Goal: Information Seeking & Learning: Learn about a topic

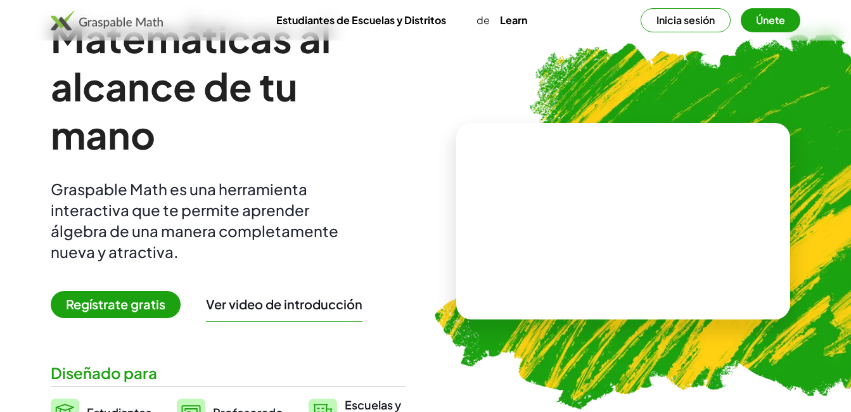
scroll to position [127, 0]
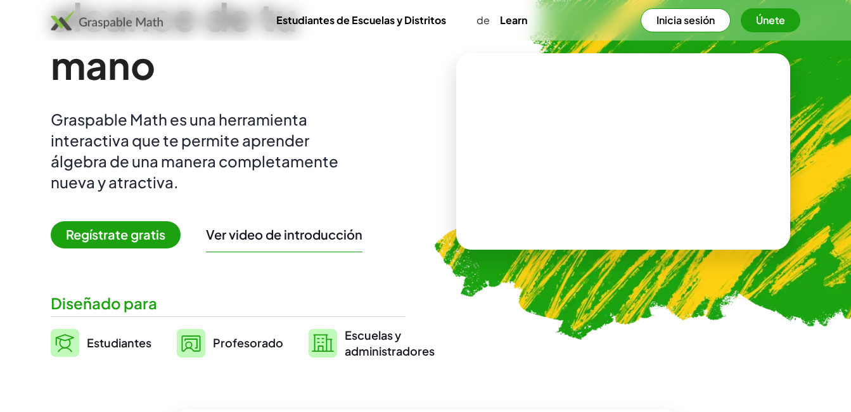
click at [146, 239] on span "Regístrate gratis" at bounding box center [116, 234] width 130 height 27
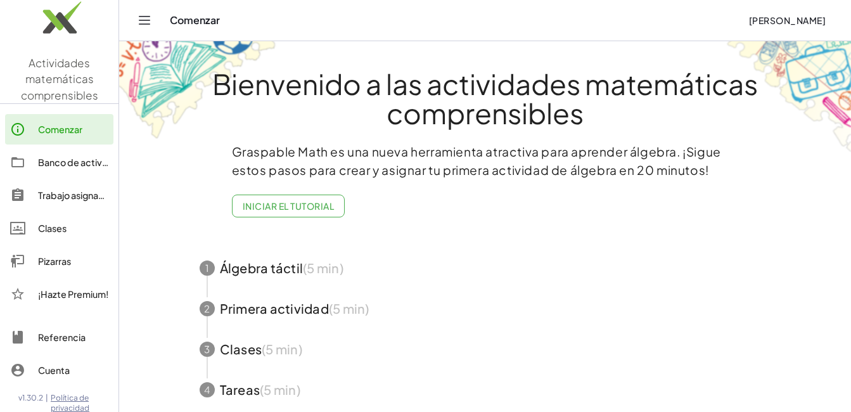
scroll to position [82, 0]
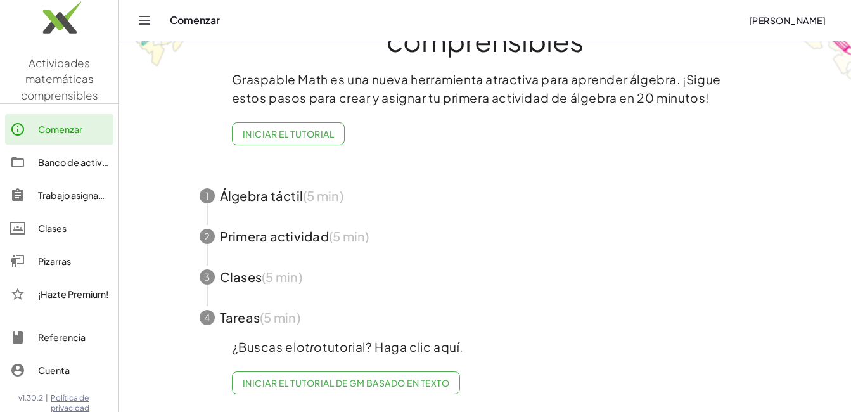
click at [250, 184] on span "button" at bounding box center [485, 195] width 602 height 41
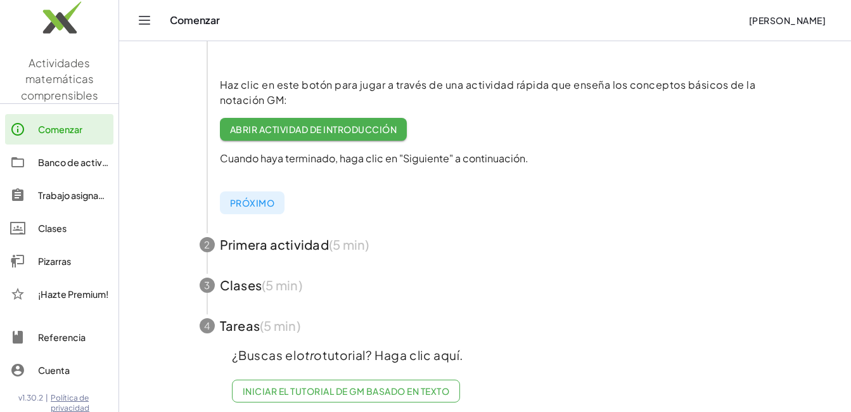
scroll to position [322, 0]
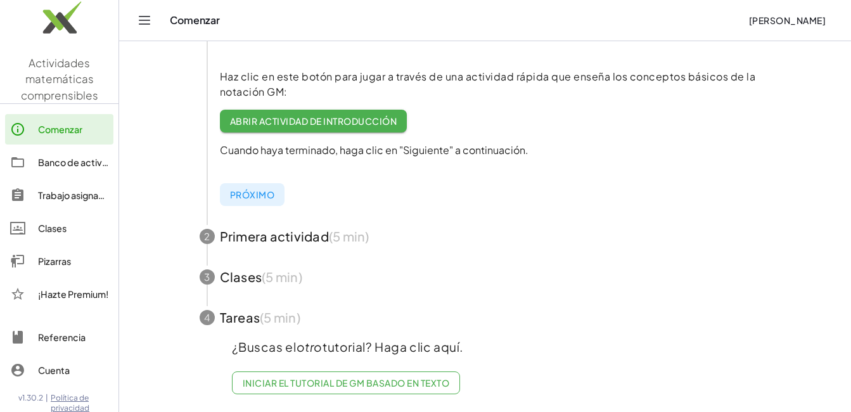
click at [283, 274] on span "button" at bounding box center [485, 277] width 602 height 41
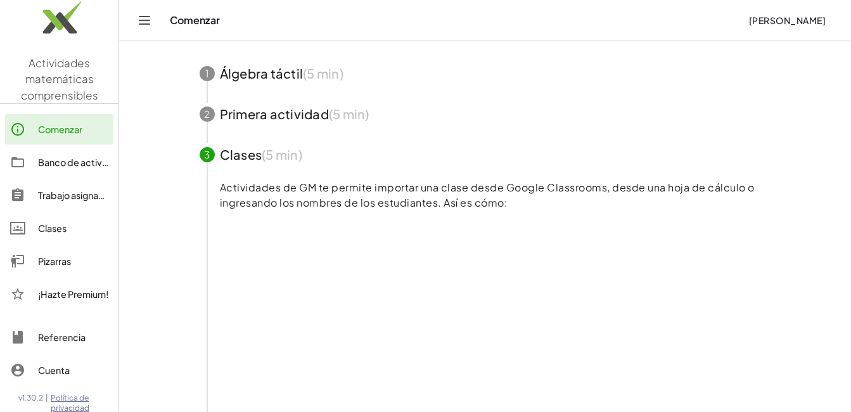
scroll to position [132, 0]
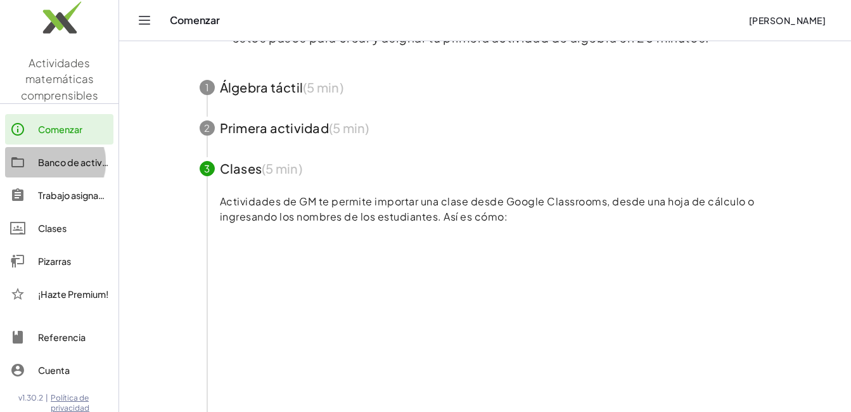
click at [57, 164] on div "Banco de actividades" at bounding box center [73, 162] width 70 height 15
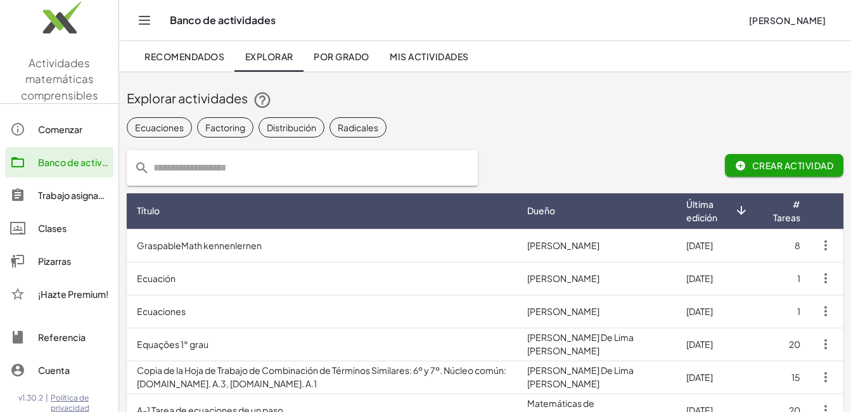
click at [241, 176] on input "text" at bounding box center [309, 167] width 321 height 35
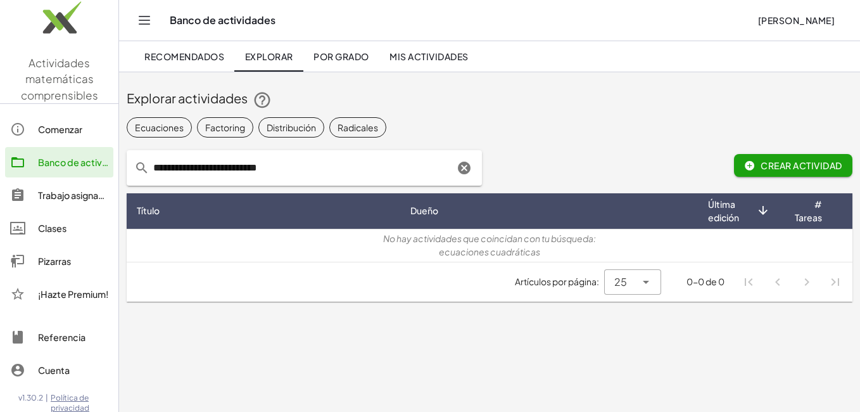
type input "**********"
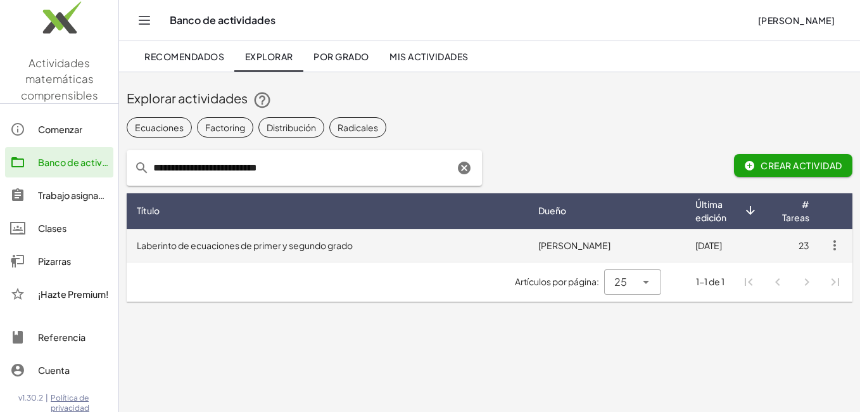
click at [347, 255] on td "Laberinto de ecuaciones de primer y segundo grado" at bounding box center [328, 245] width 402 height 33
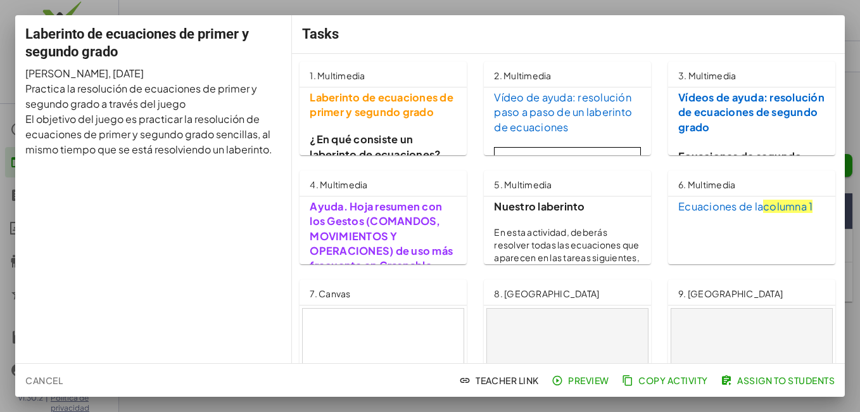
click at [370, 120] on h3 "Laberinto de ecuaciones de primer y segundo grado" at bounding box center [383, 105] width 147 height 30
click at [334, 111] on strong "Laberinto de ecuaciones de primer y segundo grado" at bounding box center [383, 105] width 146 height 28
click at [397, 111] on strong "Laberinto de ecuaciones de primer y segundo grado" at bounding box center [383, 105] width 146 height 28
click at [397, 112] on strong "Laberinto de ecuaciones de primer y segundo grado" at bounding box center [383, 105] width 146 height 28
click at [68, 16] on div "Laberinto de ecuaciones de primer y segundo grado [PERSON_NAME] , [DATE] Practi…" at bounding box center [153, 189] width 277 height 348
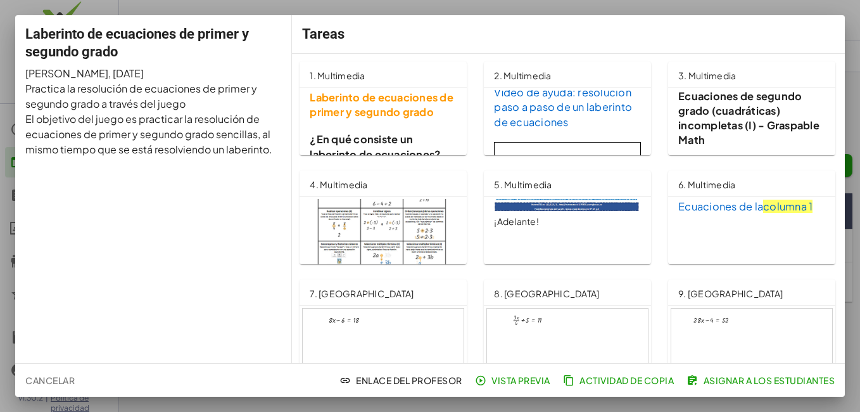
click at [347, 108] on strong "Laberinto de ecuaciones de primer y segundo grado" at bounding box center [383, 105] width 146 height 28
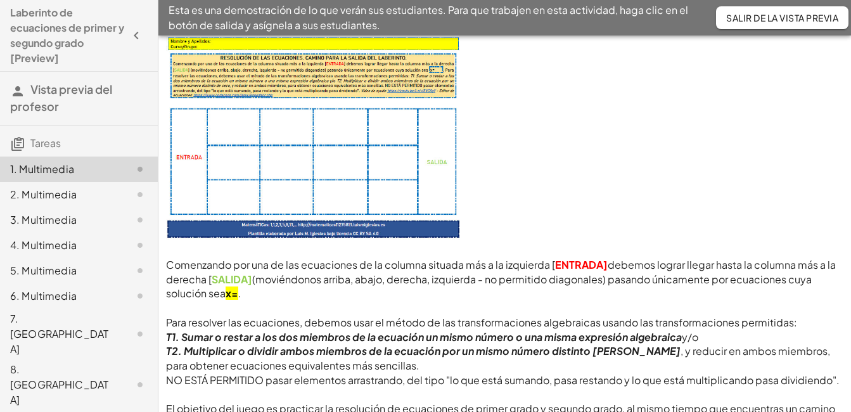
scroll to position [159, 0]
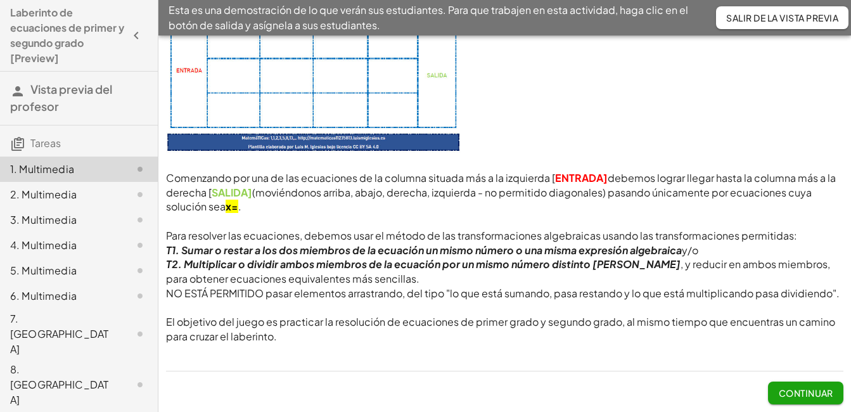
click at [796, 390] on font "Continuar" at bounding box center [805, 392] width 55 height 11
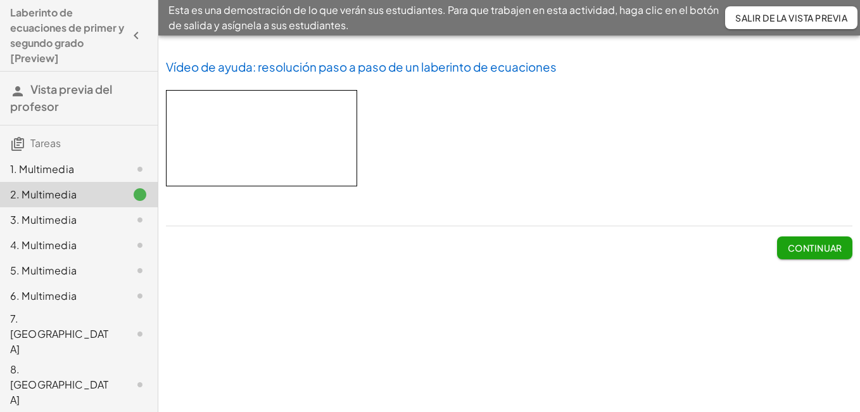
click at [804, 248] on font "Continuar" at bounding box center [814, 247] width 55 height 11
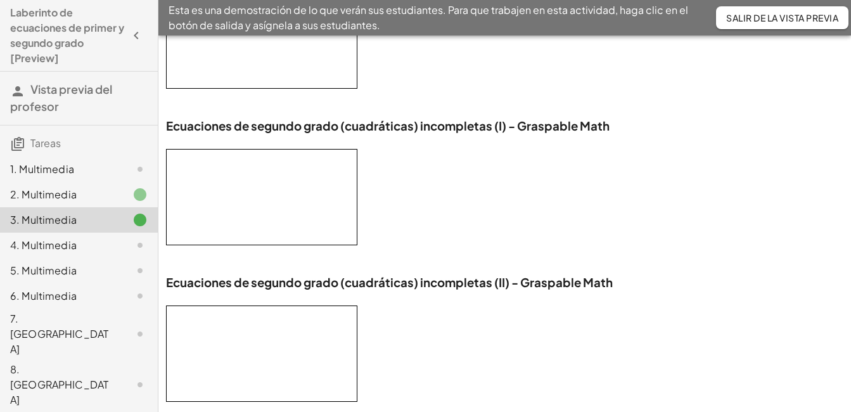
scroll to position [185, 0]
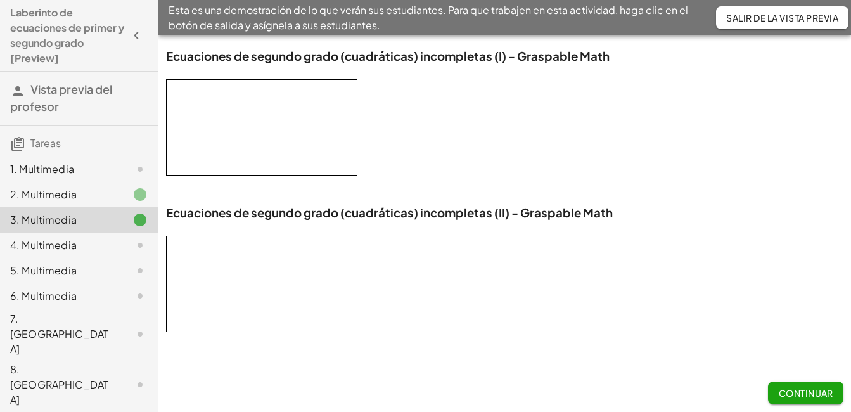
click at [804, 391] on font "Continuar" at bounding box center [805, 392] width 55 height 11
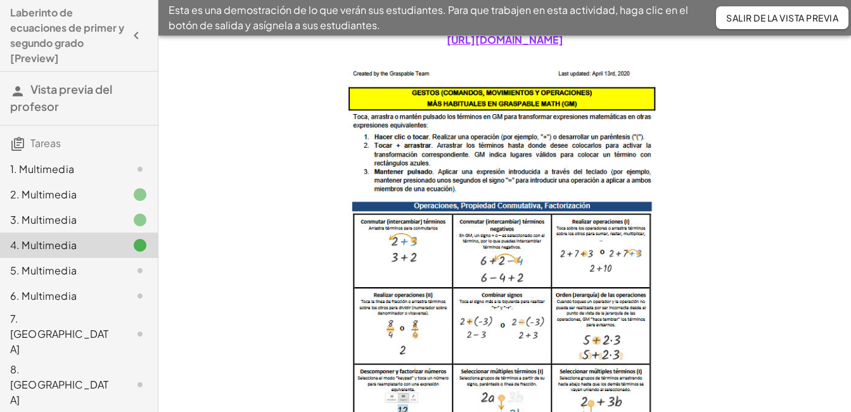
scroll to position [209, 0]
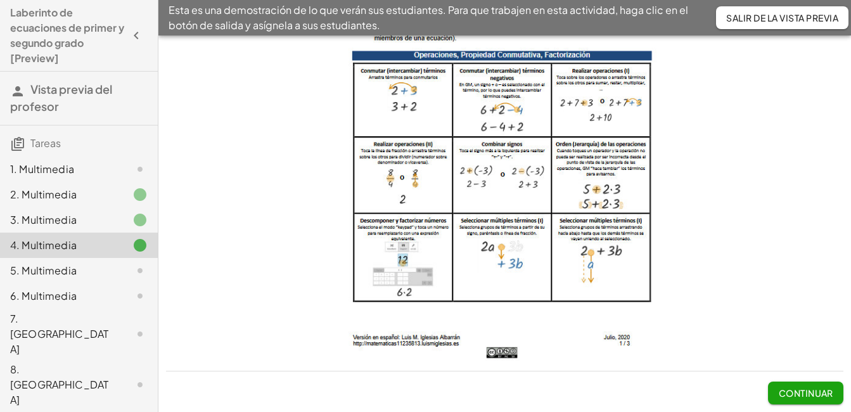
click at [822, 383] on button "Continuar" at bounding box center [805, 392] width 75 height 23
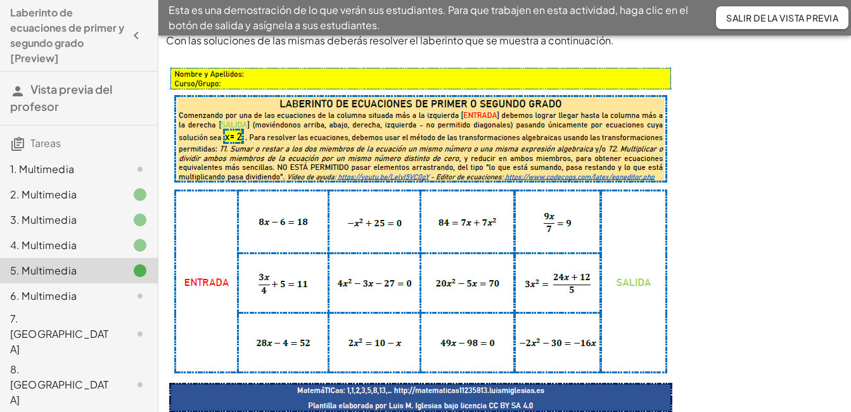
scroll to position [82, 0]
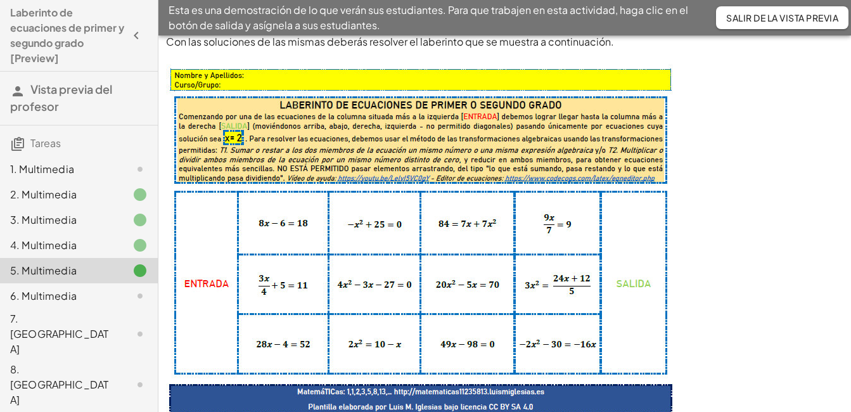
click at [210, 288] on img at bounding box center [423, 242] width 514 height 357
click at [321, 222] on img at bounding box center [423, 242] width 514 height 357
click at [300, 227] on img at bounding box center [423, 242] width 514 height 357
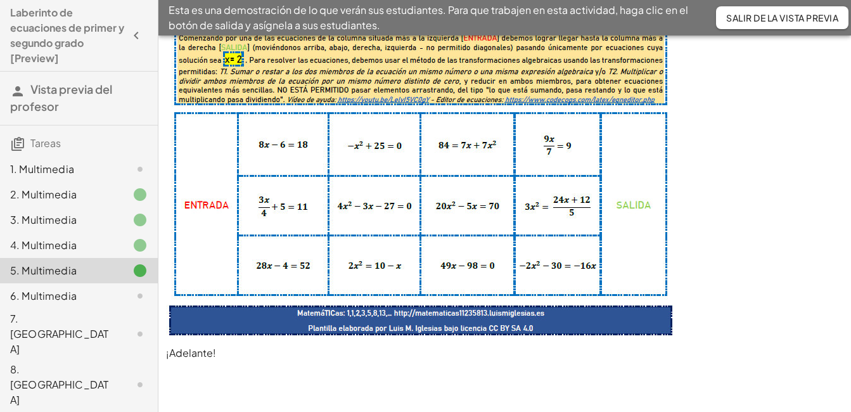
scroll to position [232, 0]
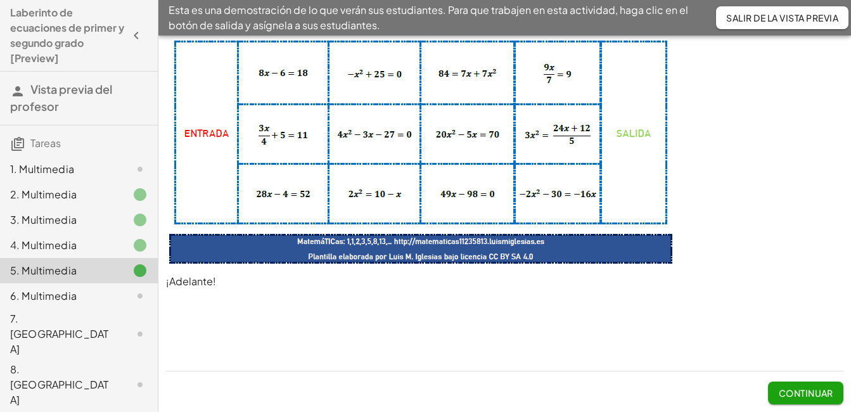
click at [797, 390] on font "Continuar" at bounding box center [805, 392] width 55 height 11
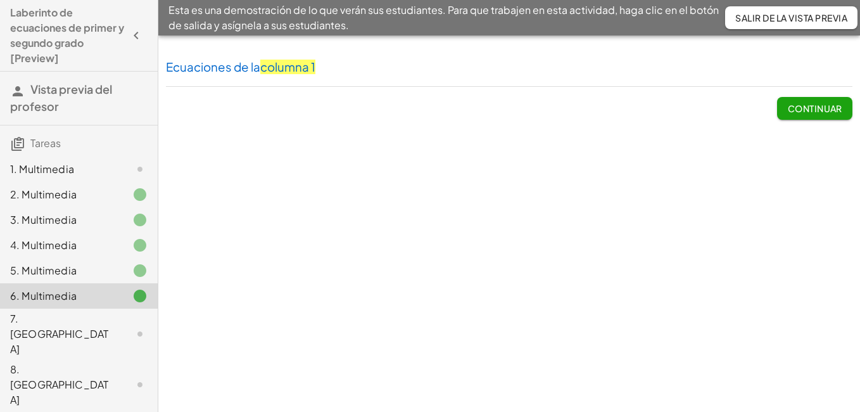
click at [809, 113] on font "Continuar" at bounding box center [814, 108] width 55 height 11
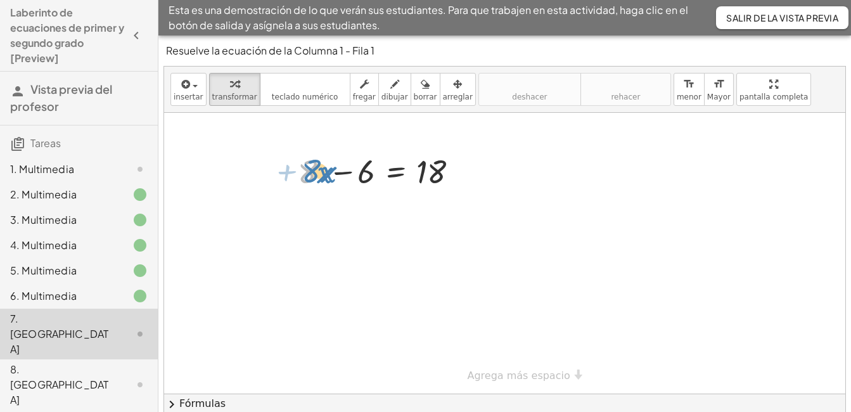
click at [314, 177] on div at bounding box center [377, 170] width 183 height 43
drag, startPoint x: 367, startPoint y: 172, endPoint x: 492, endPoint y: 167, distance: 124.9
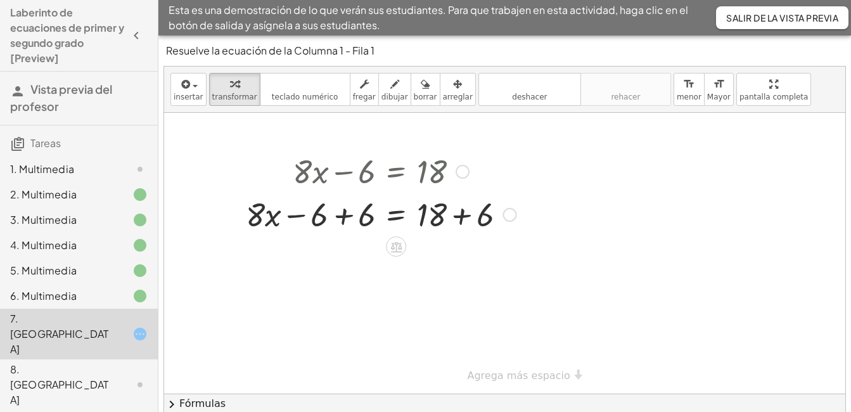
click at [329, 219] on div at bounding box center [380, 213] width 283 height 43
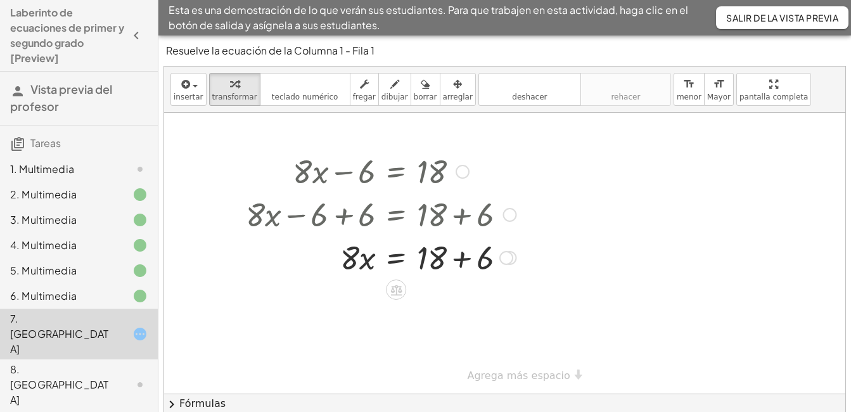
click at [445, 251] on div at bounding box center [380, 256] width 283 height 43
click at [467, 267] on div at bounding box center [380, 256] width 283 height 43
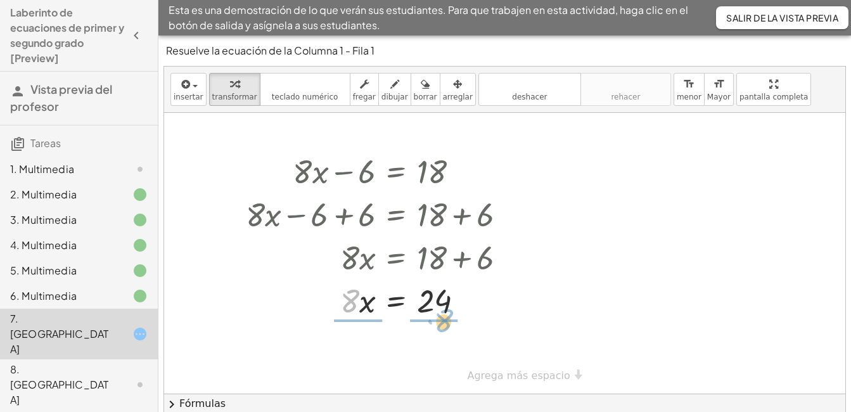
drag, startPoint x: 348, startPoint y: 306, endPoint x: 435, endPoint y: 329, distance: 89.1
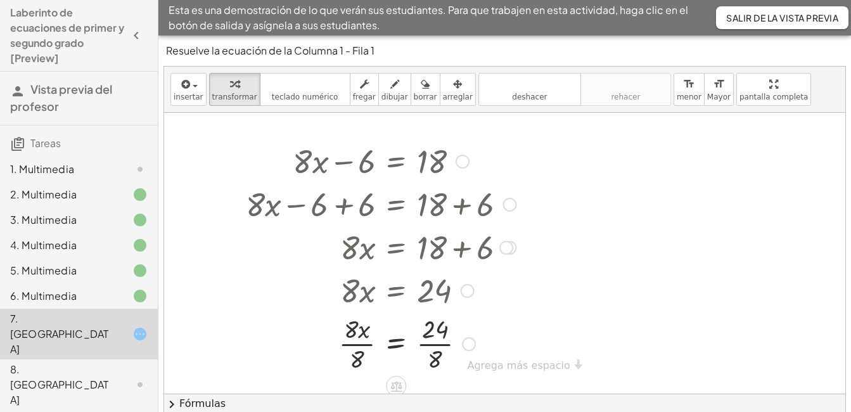
scroll to position [13, 0]
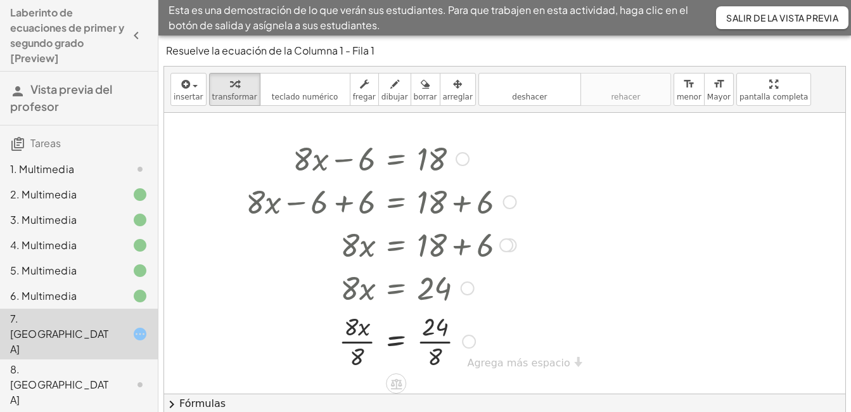
click at [361, 344] on div at bounding box center [380, 339] width 283 height 63
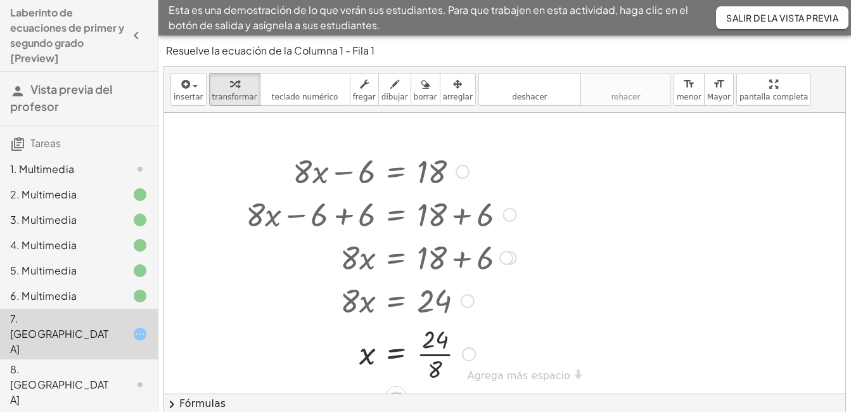
click at [435, 348] on div at bounding box center [380, 352] width 283 height 63
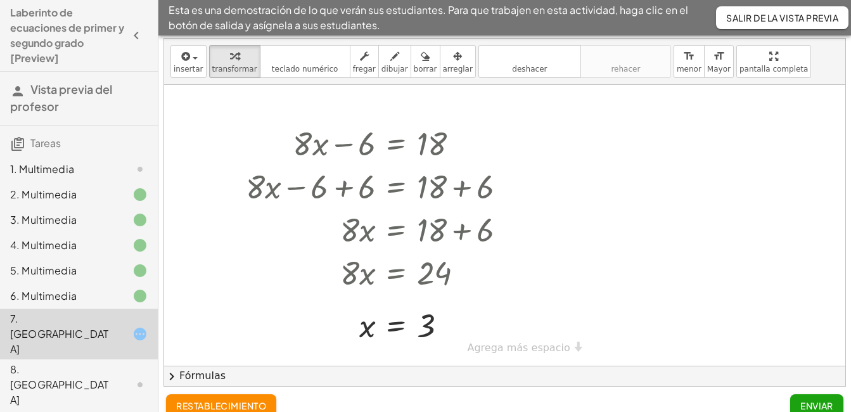
scroll to position [43, 0]
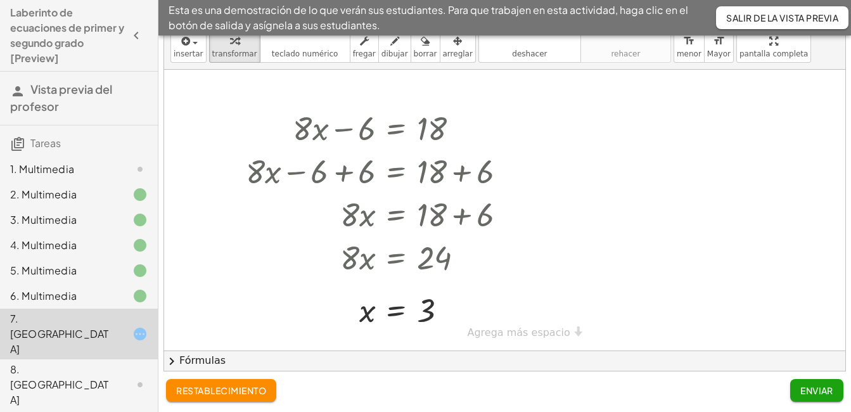
click at [822, 395] on font "Enviar" at bounding box center [816, 390] width 33 height 11
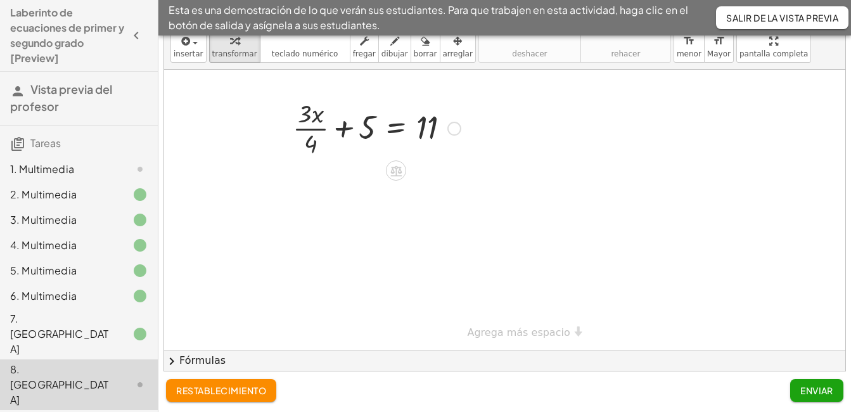
click at [470, 121] on div "+ · 3 · x · 4 + 5 = 11" at bounding box center [504, 210] width 681 height 281
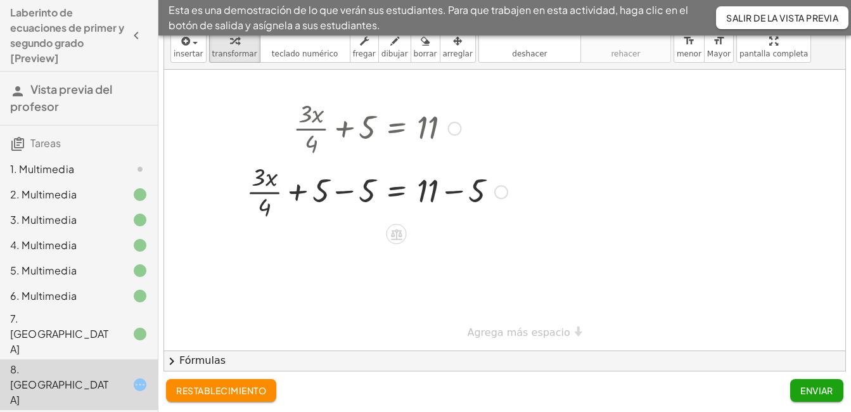
click at [332, 198] on div at bounding box center [377, 190] width 274 height 63
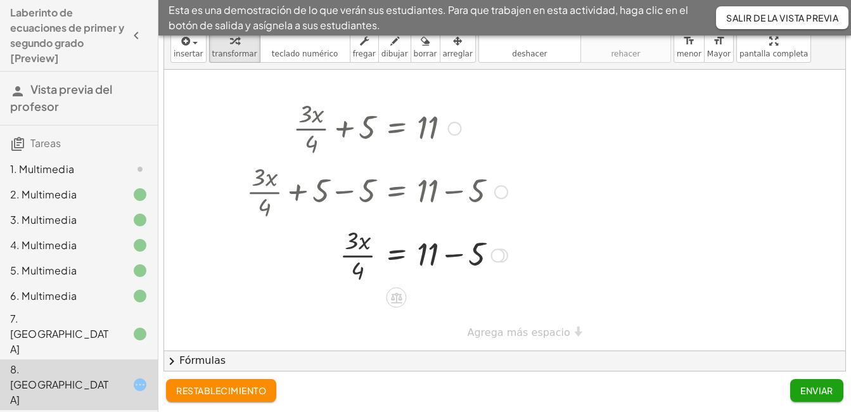
click at [444, 261] on div at bounding box center [377, 253] width 274 height 63
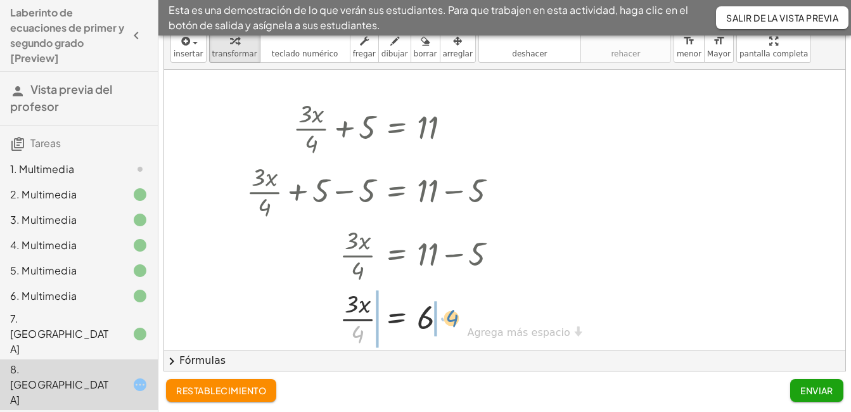
drag, startPoint x: 357, startPoint y: 342, endPoint x: 450, endPoint y: 326, distance: 95.1
click at [450, 326] on div at bounding box center [377, 317] width 274 height 63
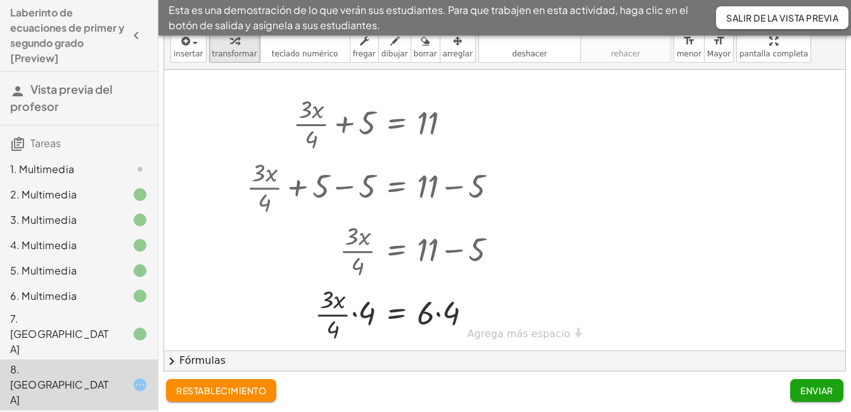
scroll to position [5, 0]
click at [522, 335] on div "+ · 3 · x · 4 + 5 = 11 + · 3 · x · 4 + 5 − 5 = + 11 − 5 + · 3 · x · 4 + 0 = + 1…" at bounding box center [504, 208] width 681 height 286
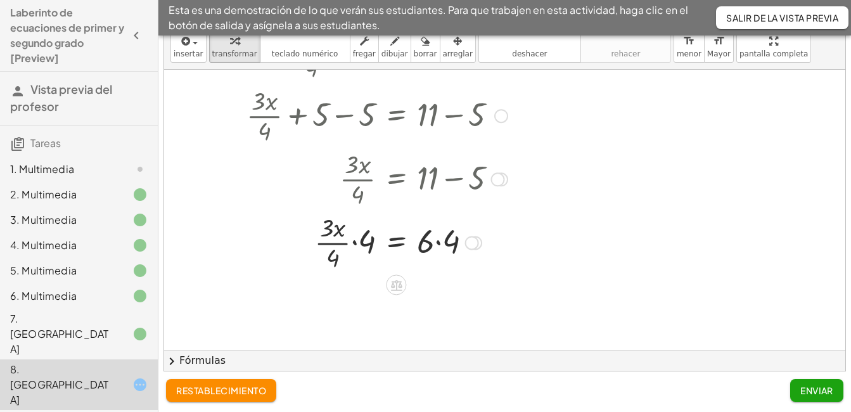
scroll to position [195, 0]
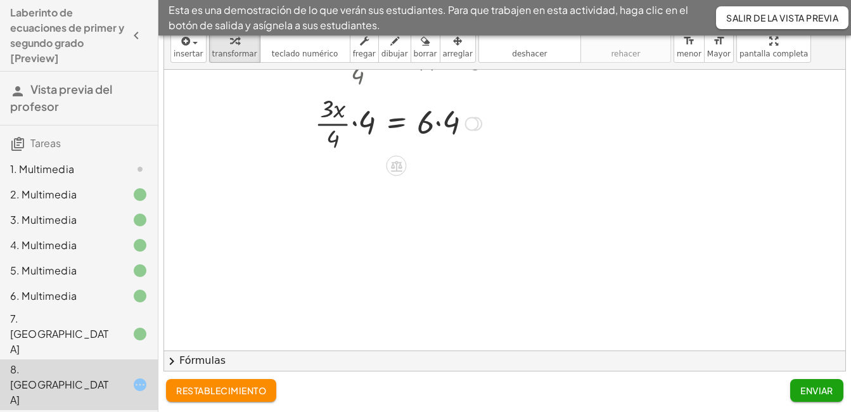
click at [338, 129] on div at bounding box center [377, 122] width 274 height 63
click at [362, 124] on div at bounding box center [377, 122] width 274 height 63
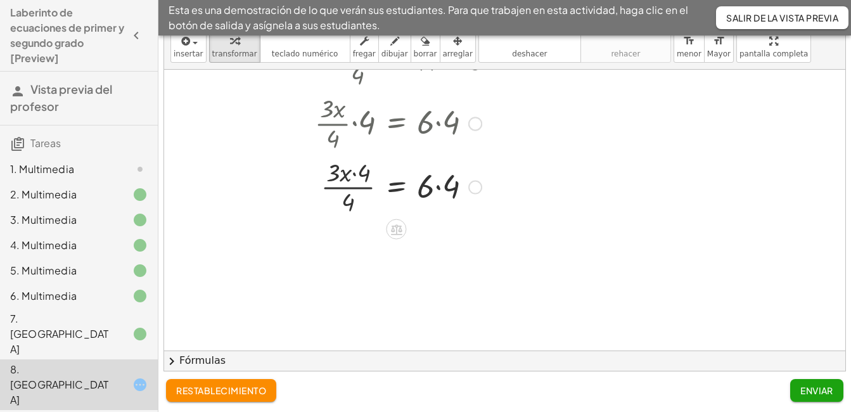
click at [438, 186] on div at bounding box center [377, 186] width 274 height 63
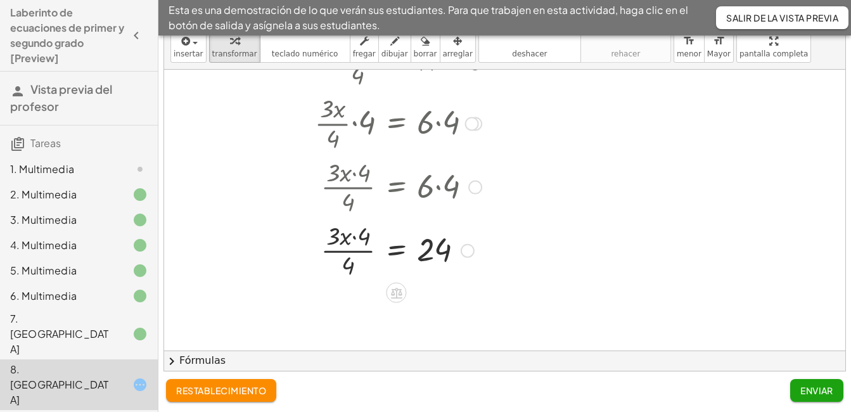
click at [362, 241] on div at bounding box center [377, 249] width 274 height 63
click at [354, 264] on div at bounding box center [377, 249] width 274 height 63
click at [351, 268] on div at bounding box center [377, 249] width 274 height 63
click at [361, 240] on div at bounding box center [377, 249] width 274 height 63
drag, startPoint x: 367, startPoint y: 231, endPoint x: 351, endPoint y: 257, distance: 31.3
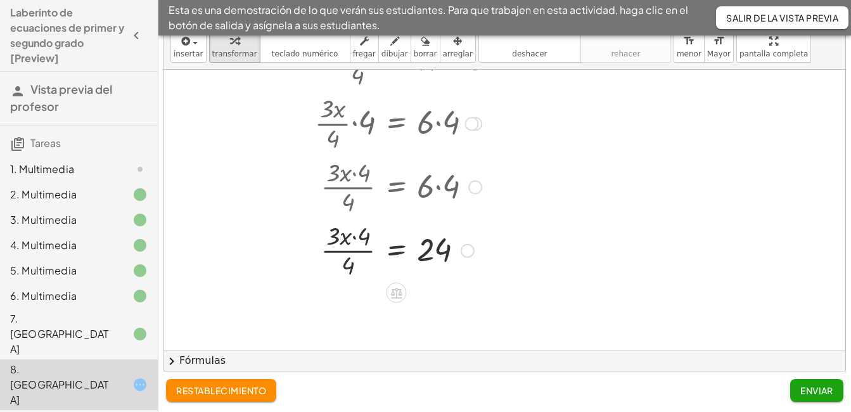
click at [355, 262] on div at bounding box center [377, 249] width 274 height 63
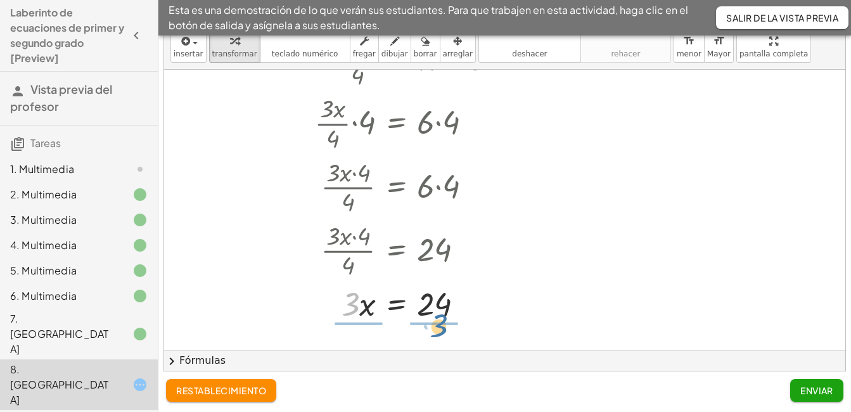
drag, startPoint x: 346, startPoint y: 310, endPoint x: 435, endPoint y: 333, distance: 90.8
click at [353, 300] on div at bounding box center [377, 302] width 274 height 63
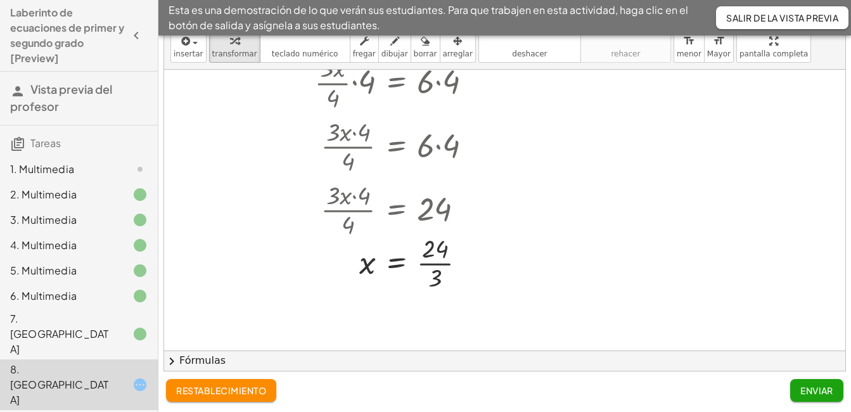
scroll to position [281, 0]
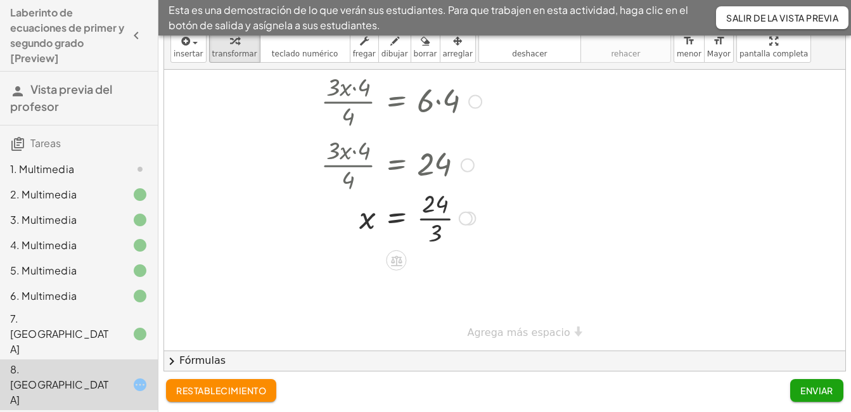
click at [433, 213] on div at bounding box center [377, 217] width 274 height 63
click at [804, 384] on button "Enviar" at bounding box center [816, 390] width 53 height 23
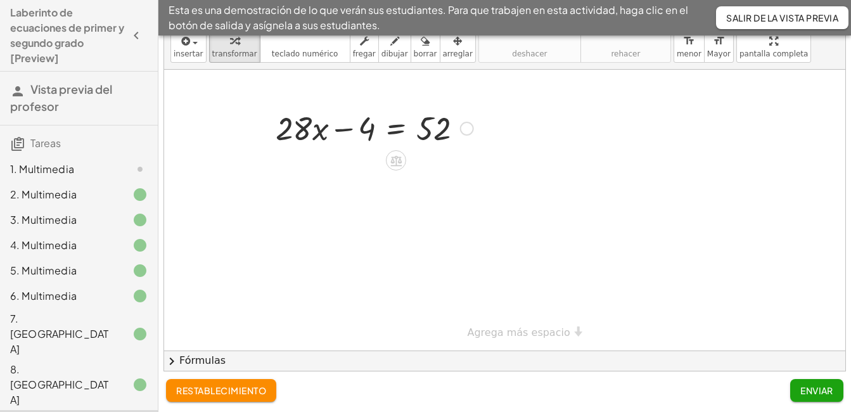
click at [341, 130] on div at bounding box center [374, 127] width 210 height 43
click at [0, 0] on div at bounding box center [0, 0] width 0 height 0
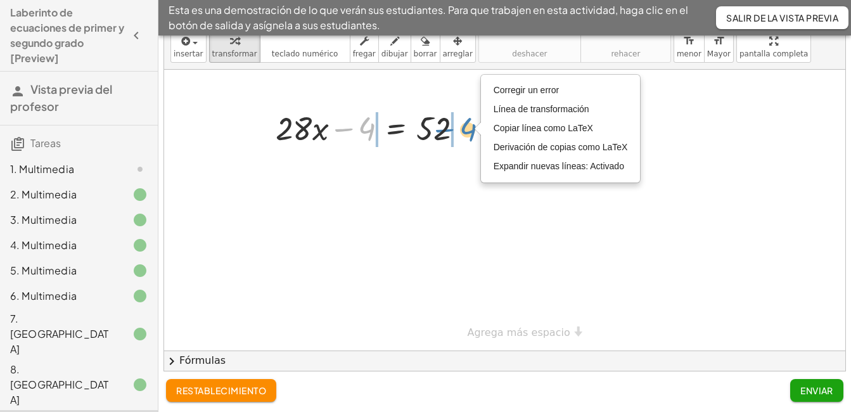
drag, startPoint x: 368, startPoint y: 132, endPoint x: 469, endPoint y: 133, distance: 101.4
click at [469, 133] on div at bounding box center [374, 127] width 210 height 43
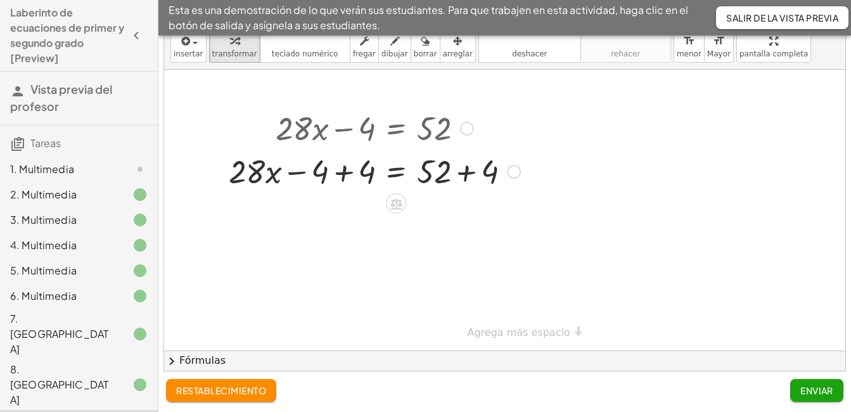
click at [343, 178] on div at bounding box center [374, 170] width 304 height 43
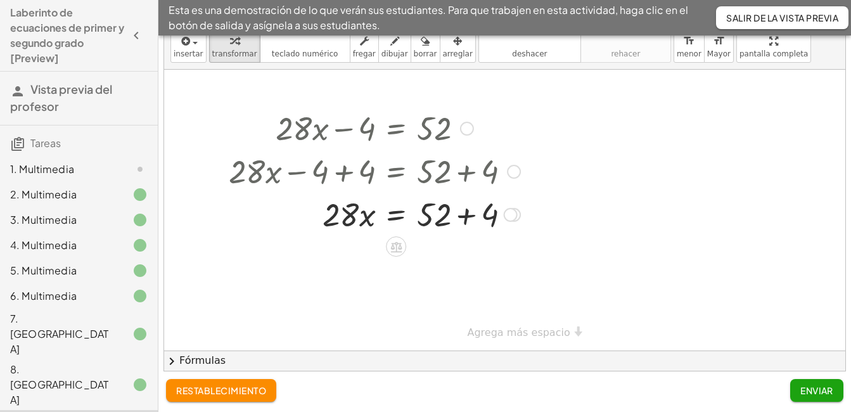
click at [464, 179] on div at bounding box center [374, 170] width 304 height 43
click at [459, 209] on div at bounding box center [374, 213] width 304 height 43
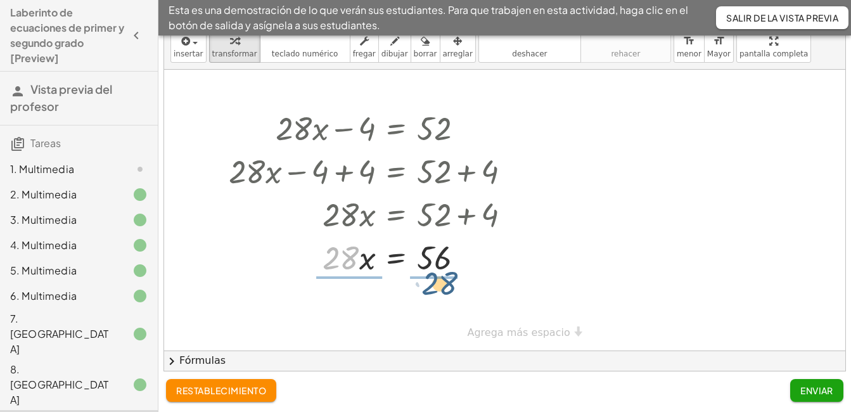
drag, startPoint x: 350, startPoint y: 262, endPoint x: 452, endPoint y: 286, distance: 104.8
click at [452, 287] on div "+ · 28 · x − 4 = 52 + · 28 · x − 4 + 4 = + 52 + 4 + · 28 · x + 0 = + 52 + 4 · 2…" at bounding box center [504, 210] width 681 height 281
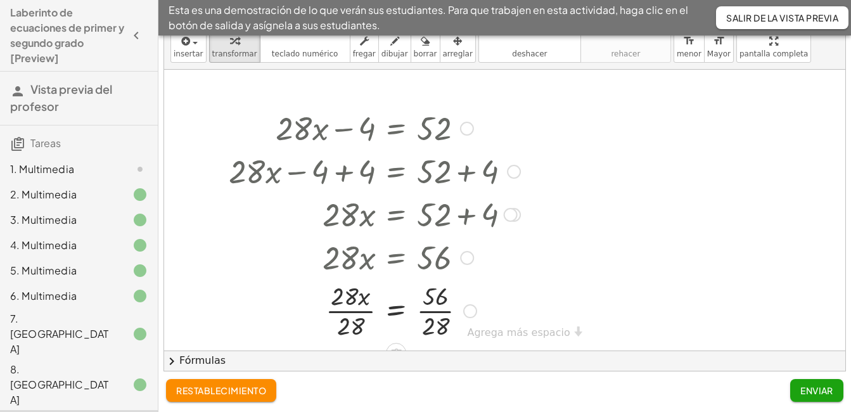
click at [362, 312] on div at bounding box center [374, 309] width 304 height 63
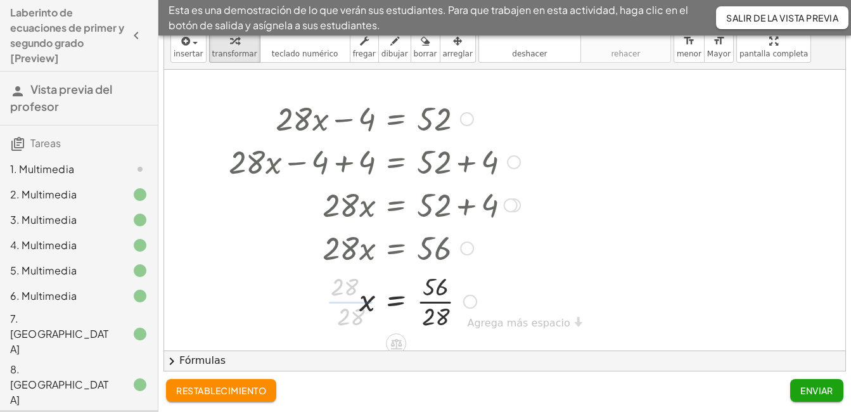
scroll to position [13, 0]
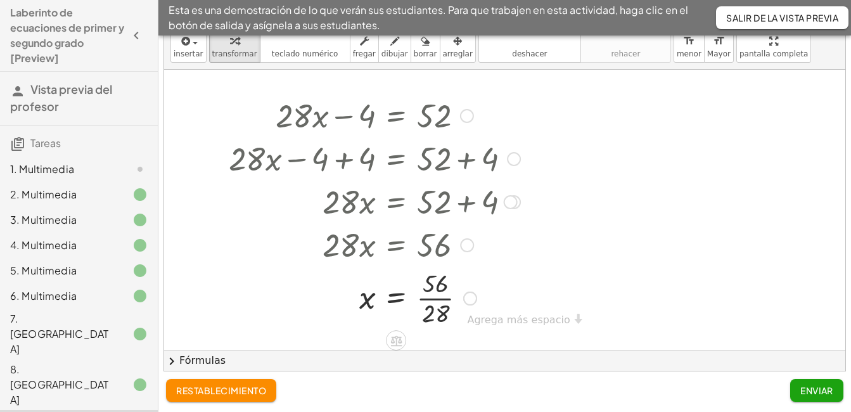
click at [426, 310] on div at bounding box center [374, 296] width 304 height 63
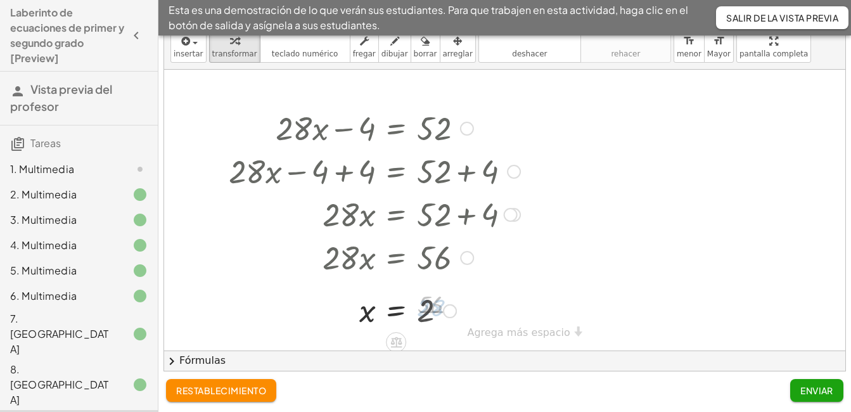
scroll to position [2, 0]
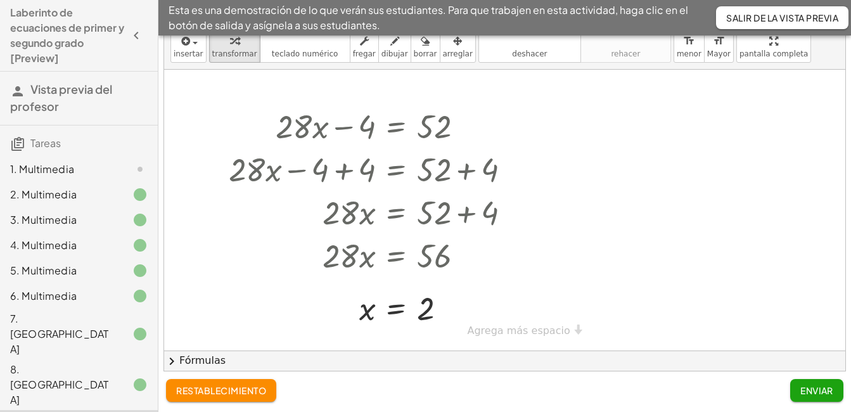
click at [826, 385] on font "Enviar" at bounding box center [816, 390] width 33 height 11
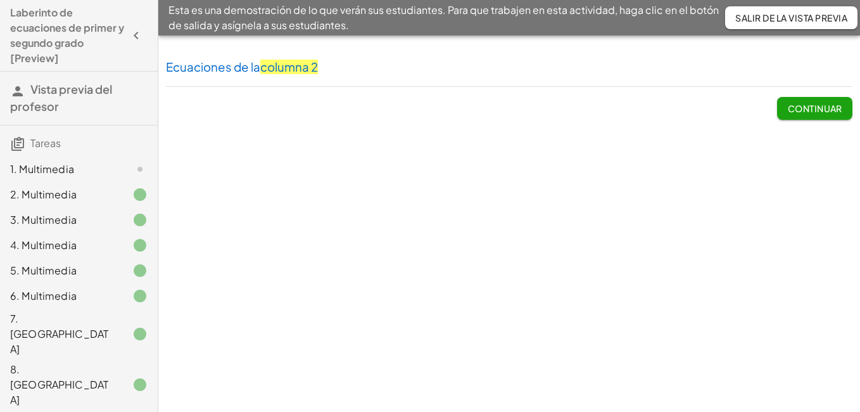
drag, startPoint x: 806, startPoint y: 112, endPoint x: 574, endPoint y: 166, distance: 238.0
click at [806, 111] on font "Continuar" at bounding box center [814, 108] width 55 height 11
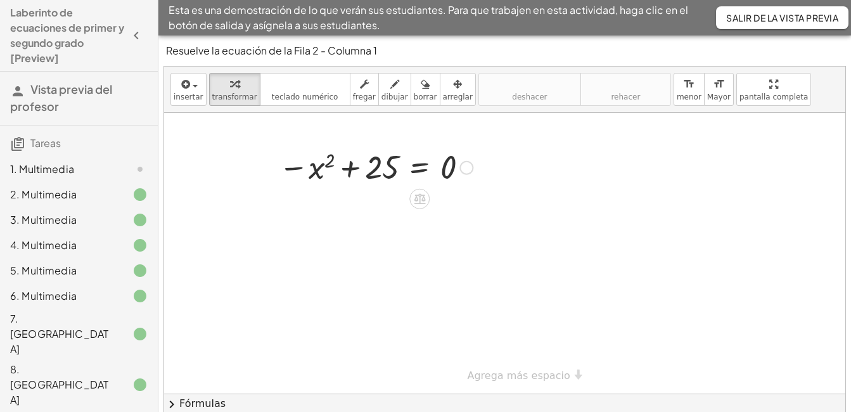
click at [371, 171] on div at bounding box center [375, 167] width 207 height 42
drag, startPoint x: 383, startPoint y: 169, endPoint x: 504, endPoint y: 166, distance: 121.0
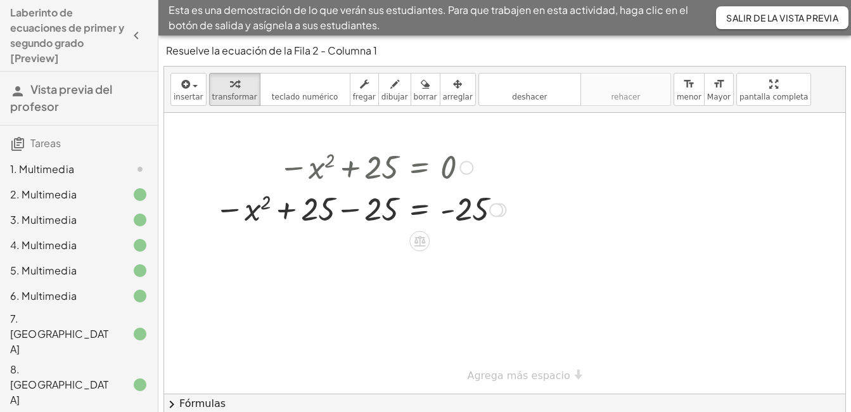
click at [356, 213] on div at bounding box center [360, 209] width 304 height 42
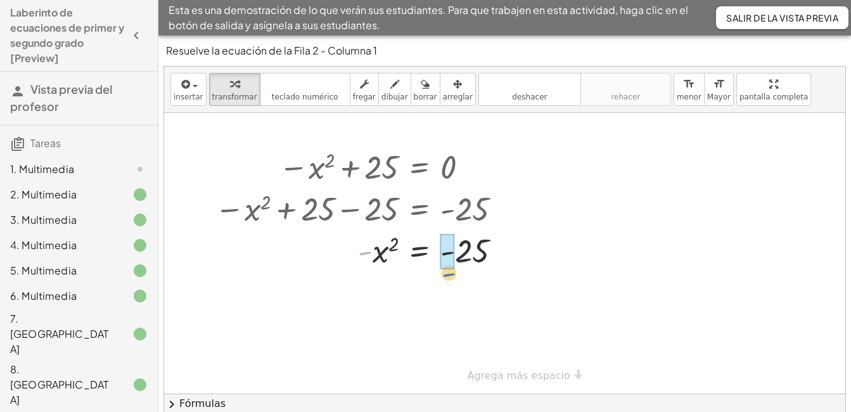
drag, startPoint x: 364, startPoint y: 254, endPoint x: 445, endPoint y: 276, distance: 83.9
drag, startPoint x: 393, startPoint y: 288, endPoint x: 435, endPoint y: 278, distance: 42.4
click at [435, 278] on div at bounding box center [362, 292] width 309 height 42
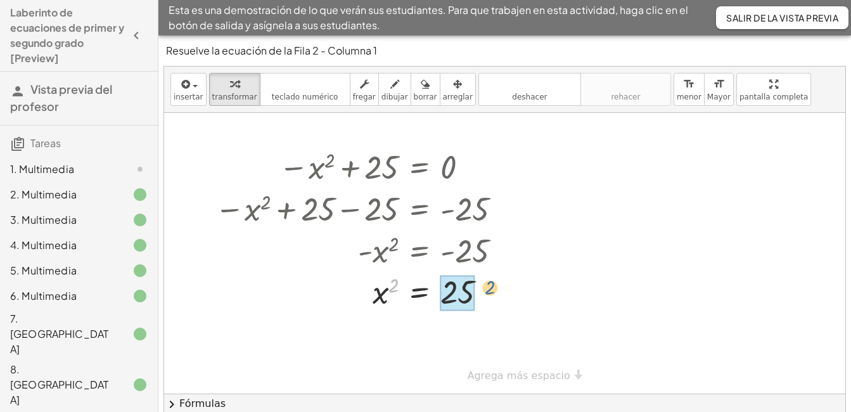
drag, startPoint x: 391, startPoint y: 287, endPoint x: 495, endPoint y: 285, distance: 103.3
click at [495, 285] on div at bounding box center [362, 292] width 309 height 42
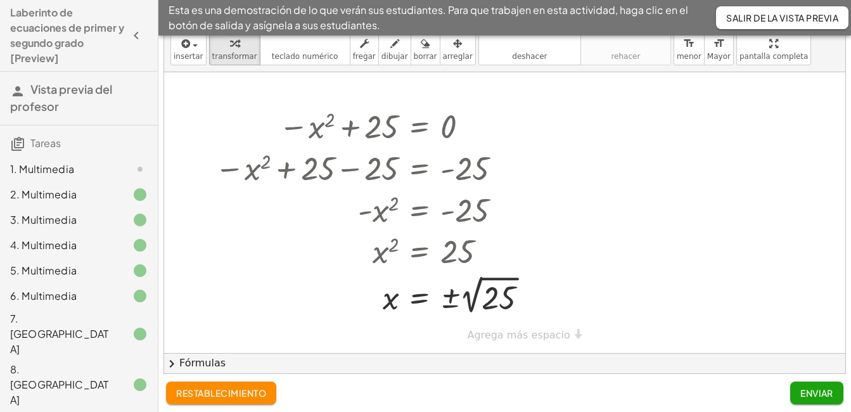
scroll to position [43, 0]
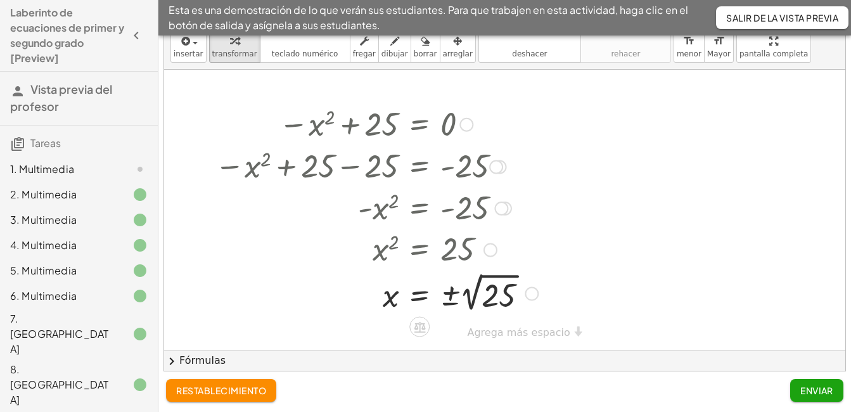
click at [495, 300] on div at bounding box center [376, 292] width 336 height 46
click at [801, 383] on button "Enviar" at bounding box center [816, 390] width 53 height 23
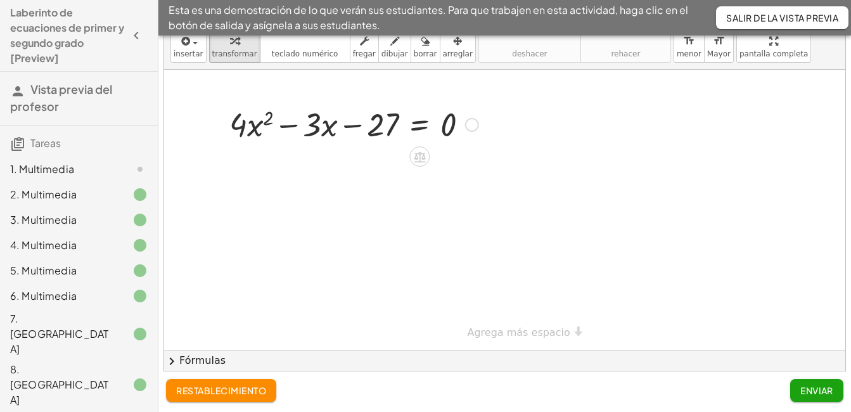
click at [238, 127] on div at bounding box center [354, 123] width 262 height 43
click at [307, 131] on div at bounding box center [354, 123] width 262 height 43
click at [381, 125] on div at bounding box center [354, 123] width 262 height 43
drag, startPoint x: 386, startPoint y: 123, endPoint x: 496, endPoint y: 123, distance: 109.6
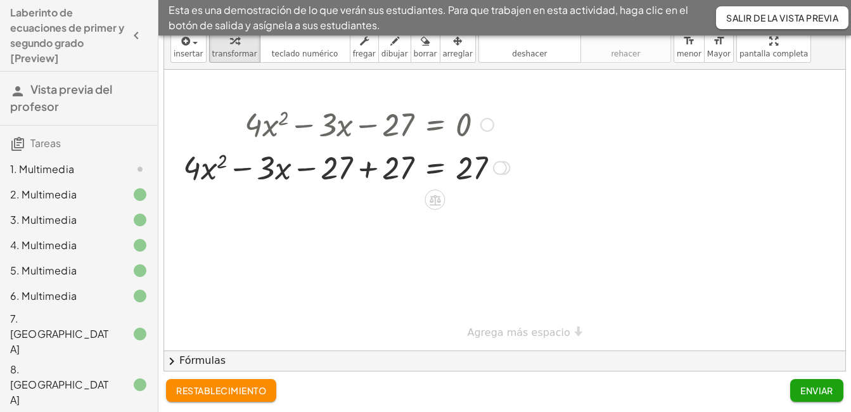
click at [353, 180] on div at bounding box center [346, 166] width 339 height 43
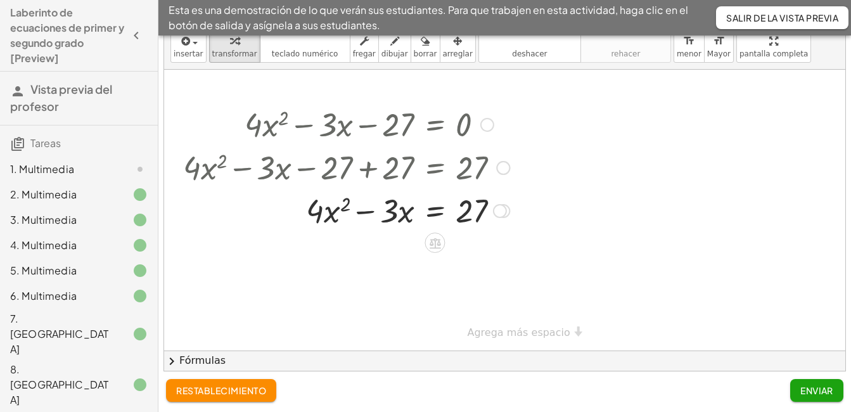
click at [393, 213] on div at bounding box center [346, 209] width 339 height 43
click at [328, 220] on div at bounding box center [346, 209] width 339 height 43
click at [317, 257] on div at bounding box center [504, 210] width 681 height 281
click at [399, 212] on div at bounding box center [346, 209] width 339 height 43
drag, startPoint x: 396, startPoint y: 216, endPoint x: 530, endPoint y: 214, distance: 133.7
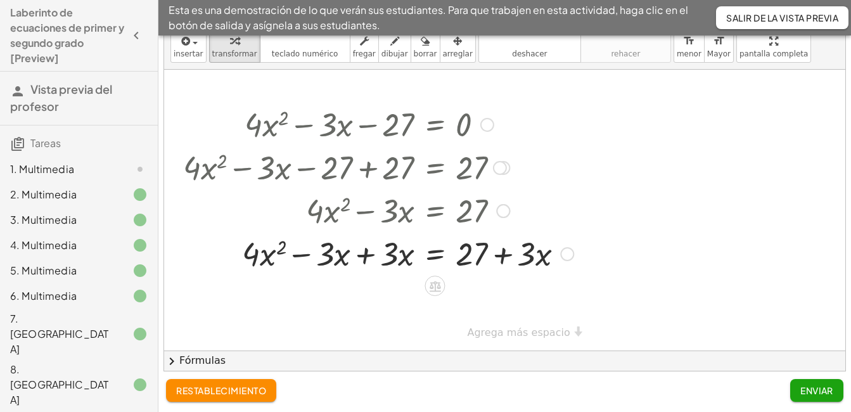
click at [262, 262] on div at bounding box center [378, 252] width 403 height 43
click at [381, 253] on div at bounding box center [378, 252] width 403 height 43
click at [383, 260] on div at bounding box center [378, 252] width 403 height 43
click at [372, 255] on div at bounding box center [378, 252] width 403 height 43
click at [371, 255] on div at bounding box center [378, 252] width 403 height 43
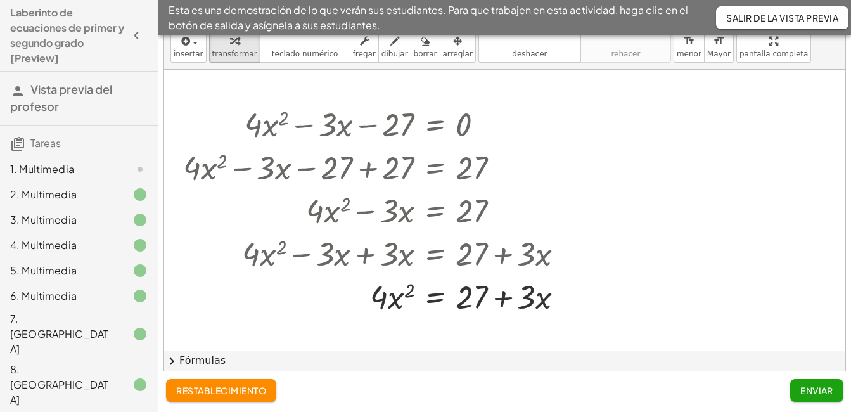
click at [497, 337] on div "+ · 4 · x 2 − · 3 · x − 27 = 0 + · 4 · x 2 − · 3 · x − 27 + 27 = + 0 + 27 + · 4…" at bounding box center [504, 350] width 681 height 561
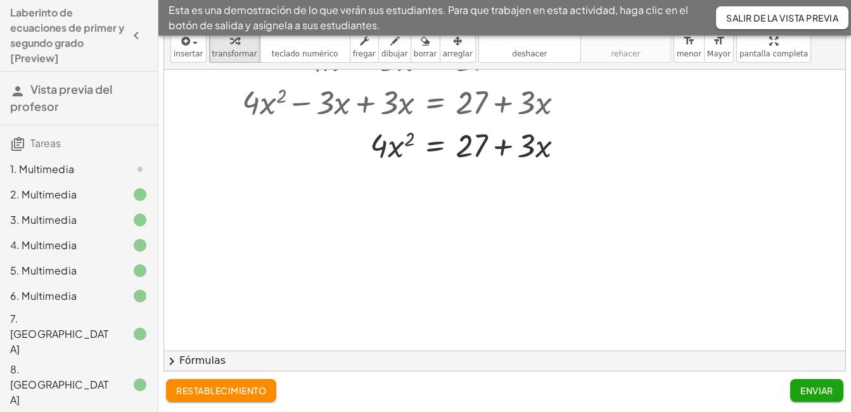
scroll to position [63, 0]
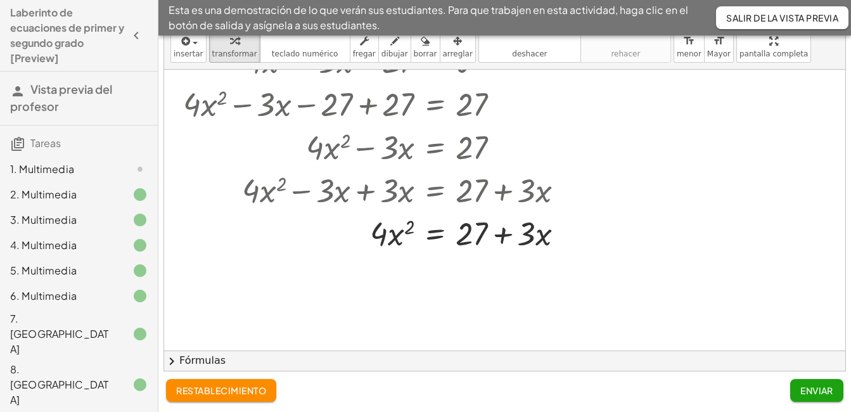
click at [214, 360] on font "Fórmulas" at bounding box center [202, 360] width 46 height 15
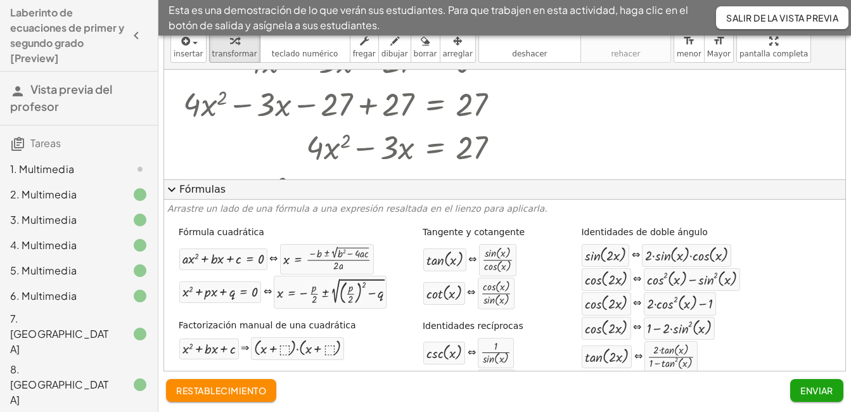
click at [571, 144] on div at bounding box center [378, 146] width 403 height 43
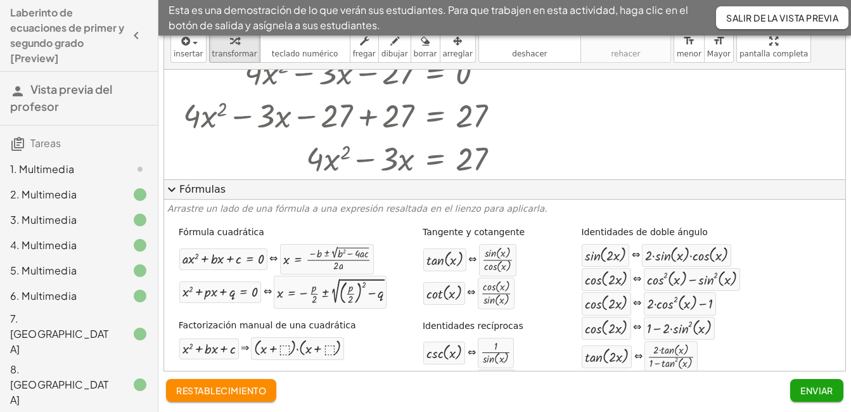
scroll to position [0, 0]
